Goal: Task Accomplishment & Management: Use online tool/utility

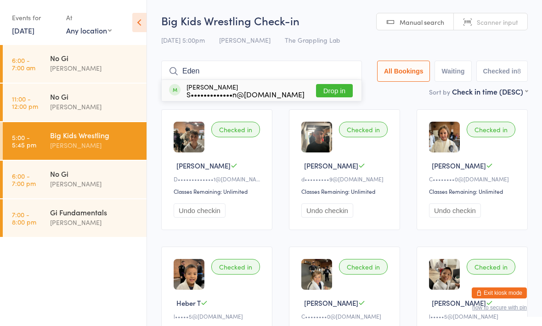
type input "Eden"
click at [329, 97] on button "Drop in" at bounding box center [334, 90] width 37 height 13
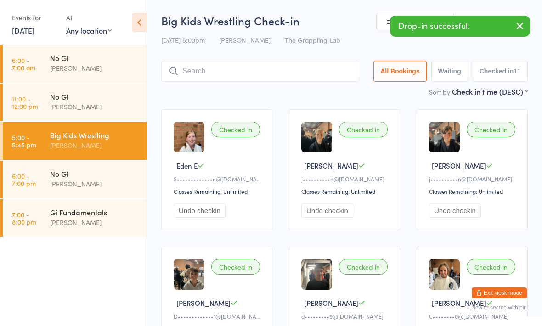
click at [257, 78] on input "search" at bounding box center [259, 71] width 197 height 21
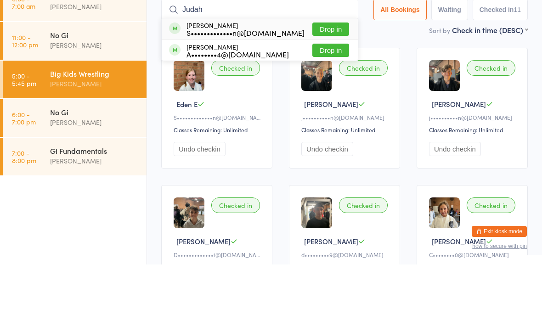
type input "Judah"
click at [332, 84] on button "Drop in" at bounding box center [330, 90] width 37 height 13
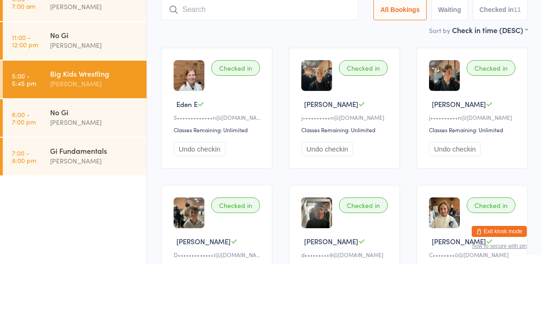
scroll to position [62, 0]
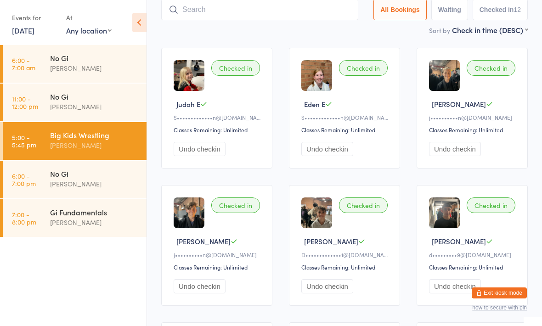
click at [202, 10] on input "search" at bounding box center [259, 9] width 197 height 21
type input "Ma"
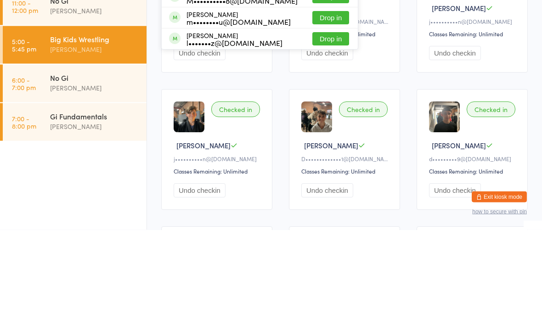
click at [57, 179] on div "[PERSON_NAME]" at bounding box center [94, 184] width 89 height 11
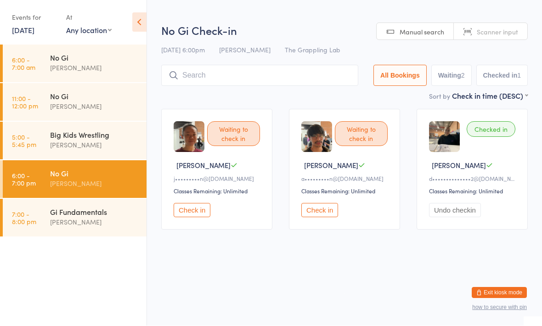
click at [226, 71] on input "search" at bounding box center [259, 75] width 197 height 21
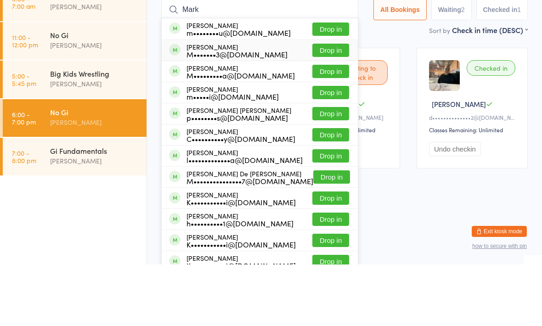
type input "Mark"
click at [239, 112] on div "M•••••••3@[DOMAIN_NAME]" at bounding box center [237, 115] width 101 height 7
